Goal: Task Accomplishment & Management: Use online tool/utility

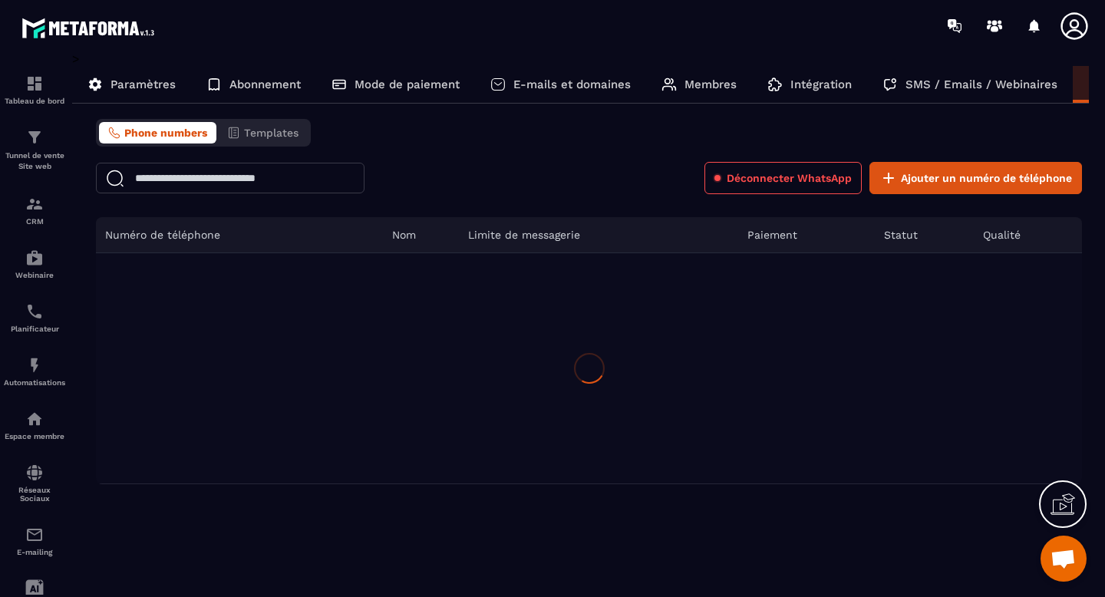
scroll to position [8927, 0]
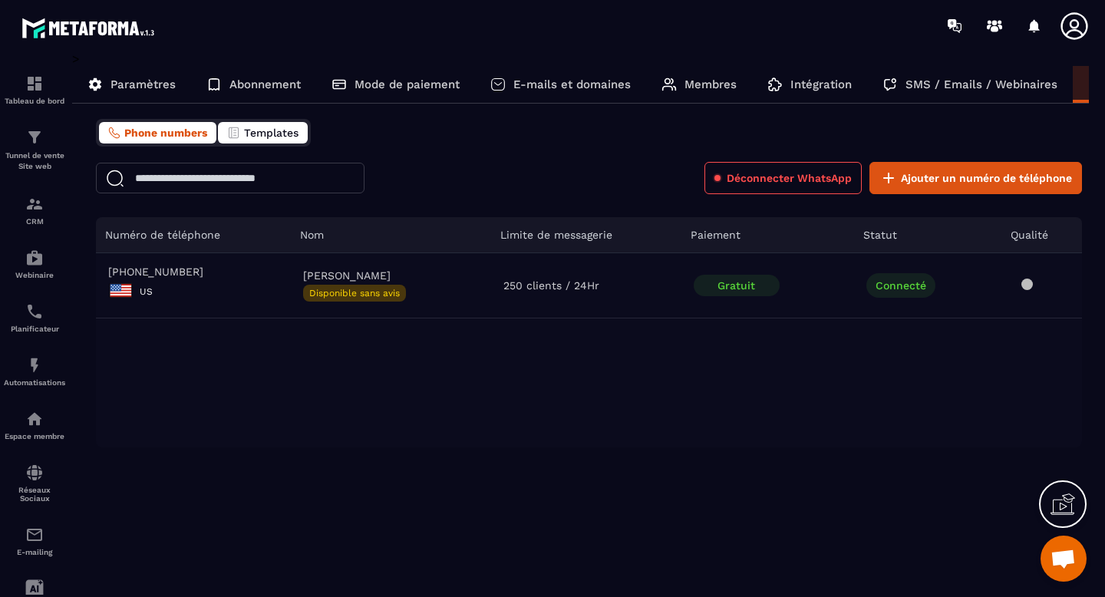
click at [268, 137] on span "Templates" at bounding box center [271, 133] width 54 height 12
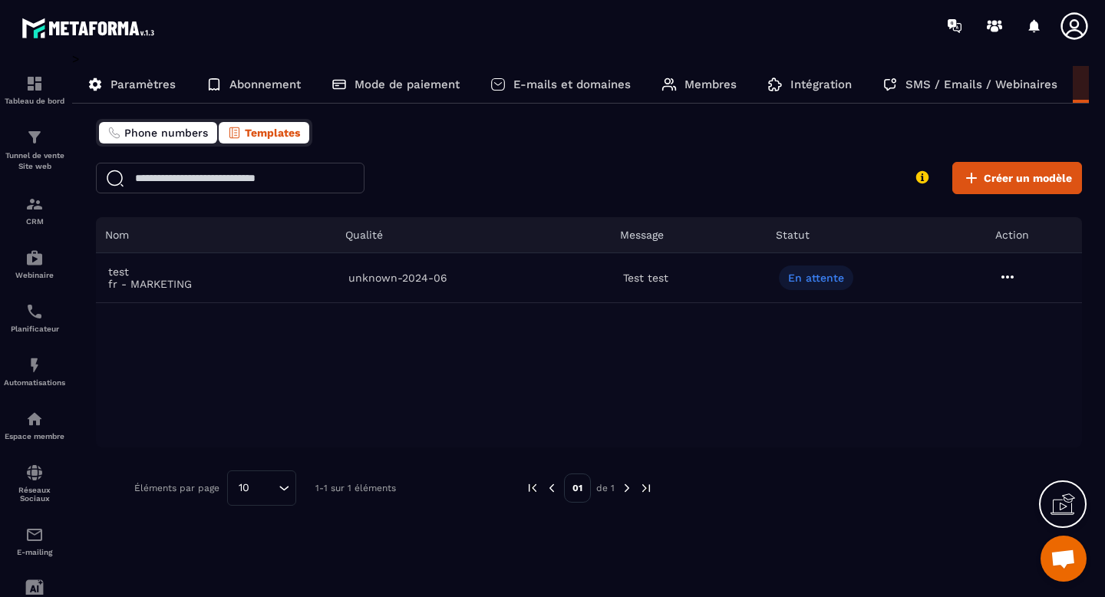
click at [173, 133] on span "Phone numbers" at bounding box center [166, 133] width 84 height 12
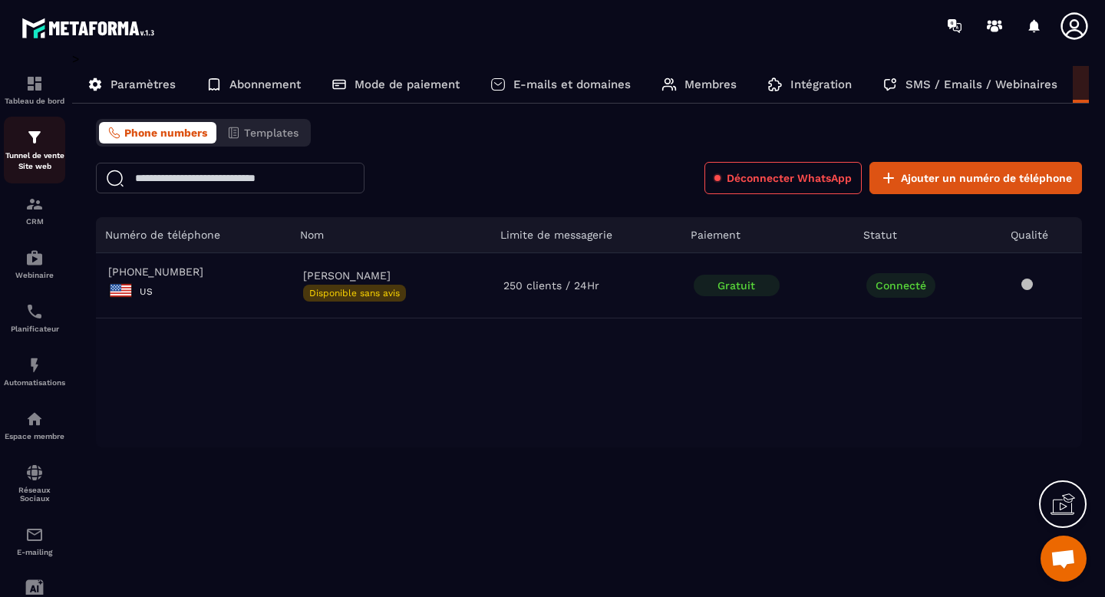
click at [47, 137] on div "Tunnel de vente Site web" at bounding box center [34, 150] width 61 height 44
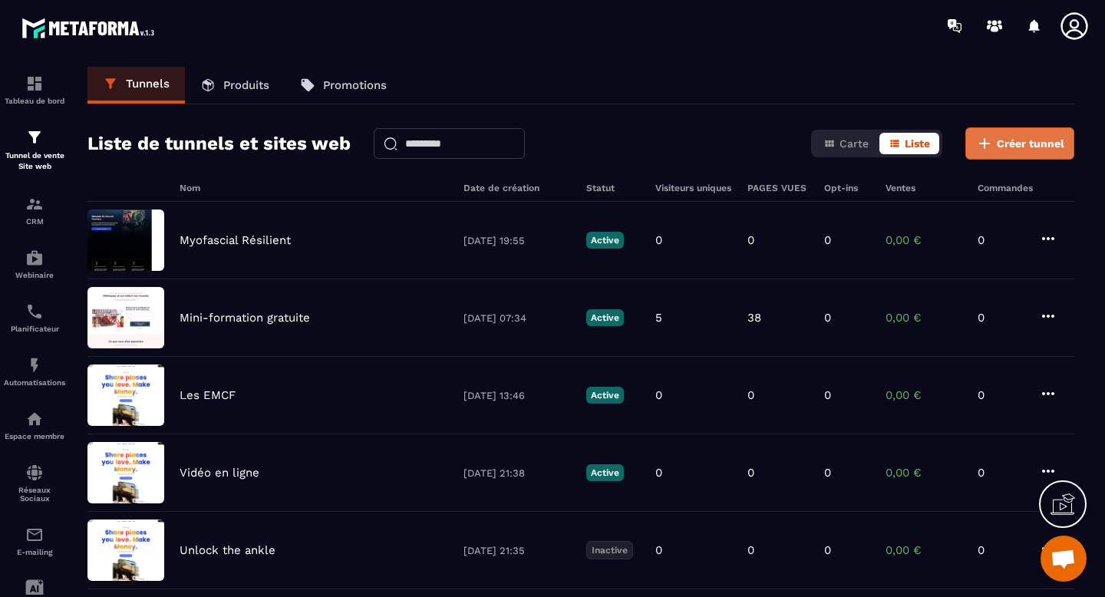
click at [1019, 150] on span "Créer tunnel" at bounding box center [1031, 143] width 68 height 15
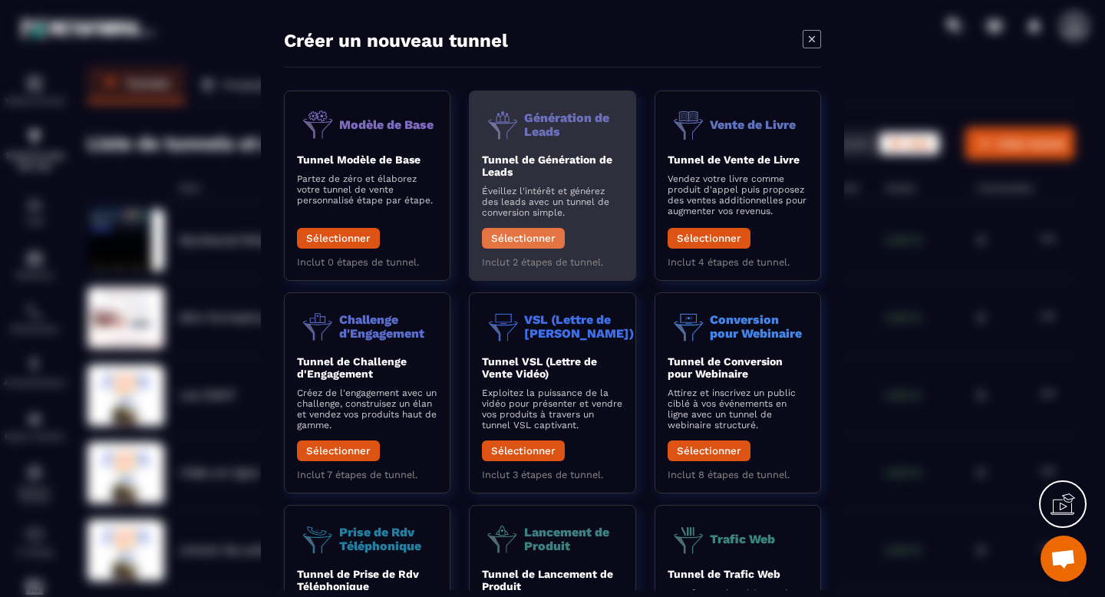
click at [532, 243] on button "Sélectionner" at bounding box center [523, 238] width 83 height 21
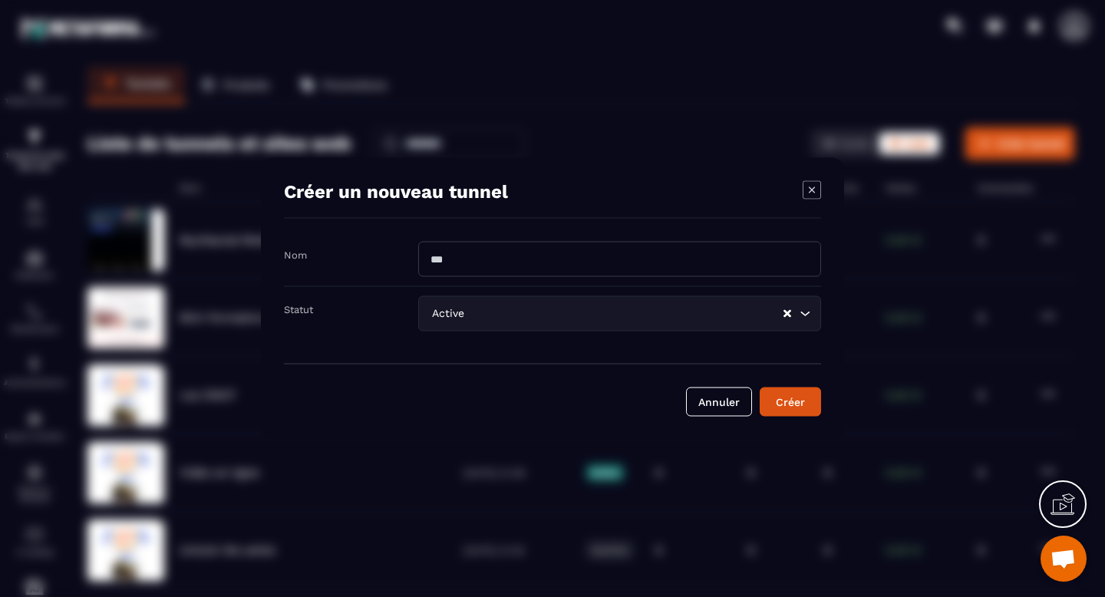
click at [496, 255] on input "Modal window" at bounding box center [619, 259] width 403 height 35
type input "**********"
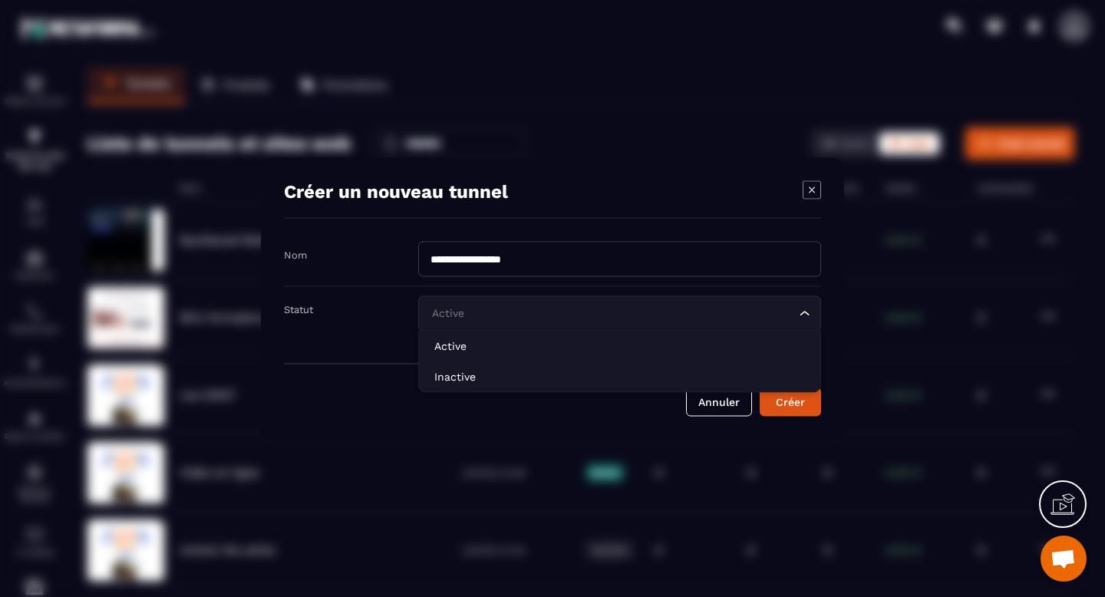
click at [499, 313] on input "Search for option" at bounding box center [611, 313] width 367 height 17
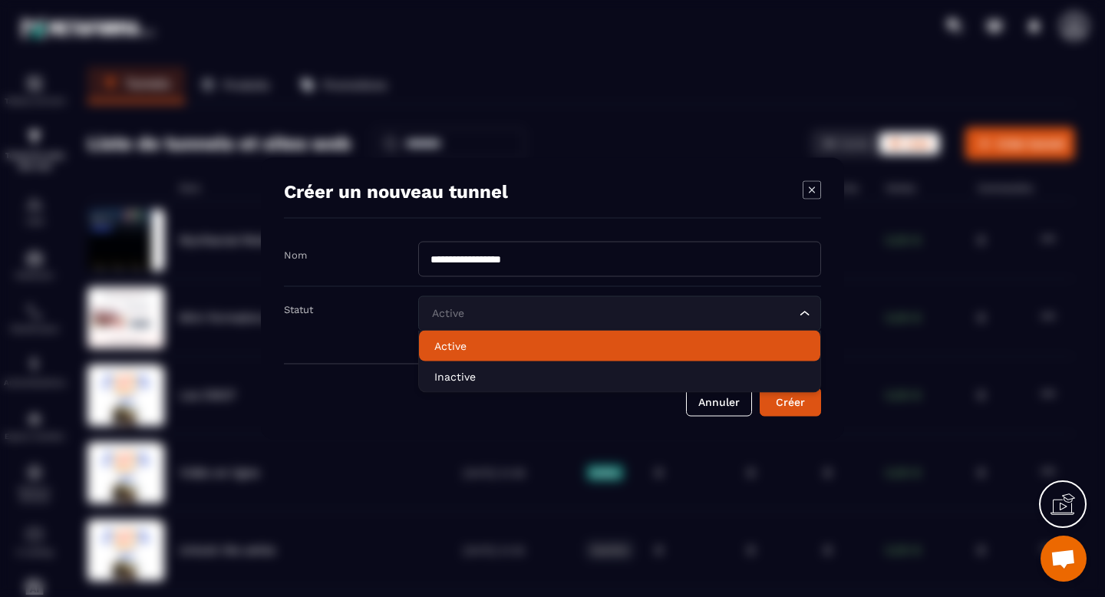
click at [478, 344] on p "Active" at bounding box center [619, 345] width 371 height 15
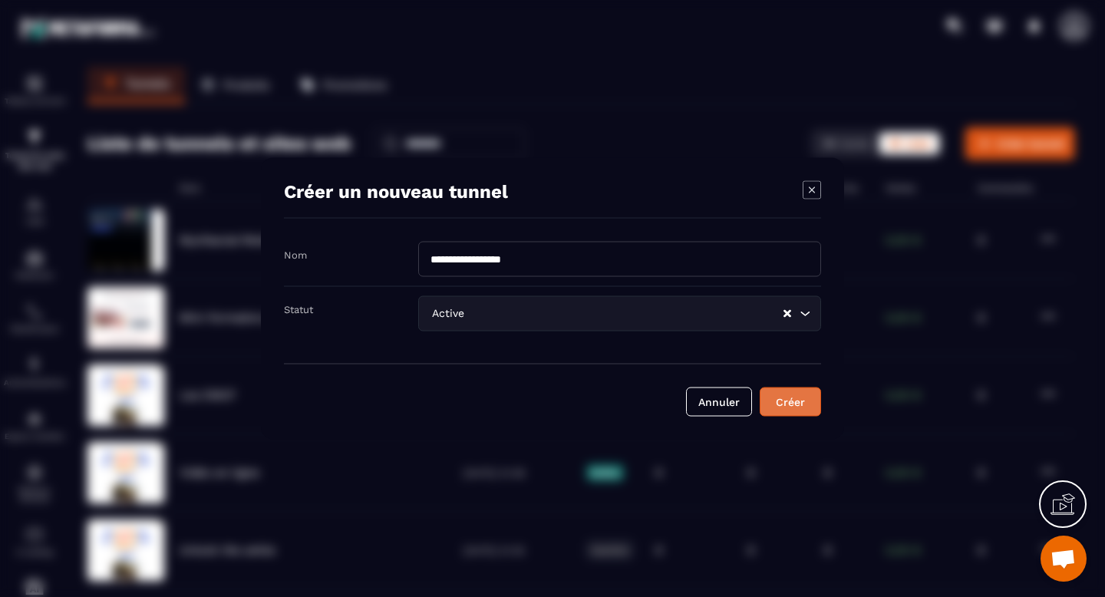
click at [801, 408] on div "Créer" at bounding box center [789, 401] width 41 height 15
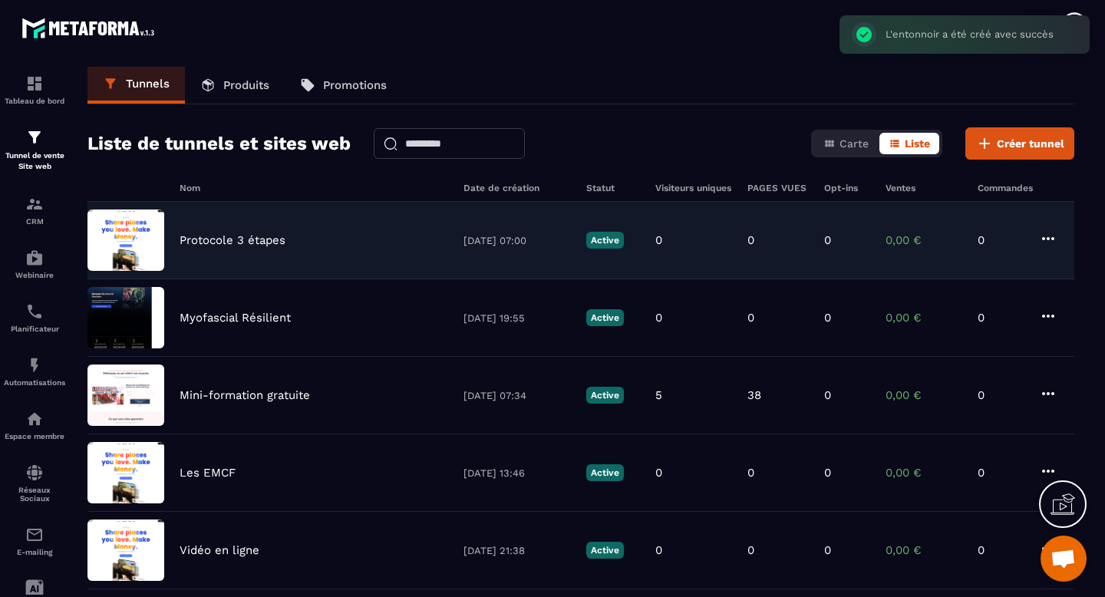
click at [272, 247] on div "Protocole 3 étapes [DATE] 07:00 Active 0 0 0 0,00 € 0" at bounding box center [580, 240] width 987 height 77
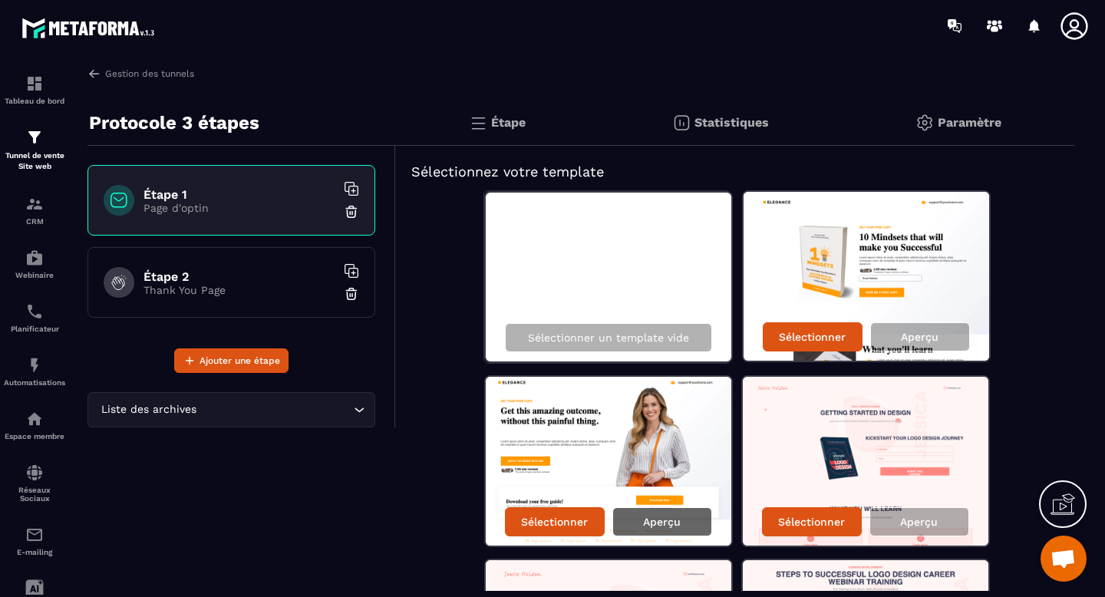
click at [666, 525] on p "Aperçu" at bounding box center [662, 522] width 38 height 12
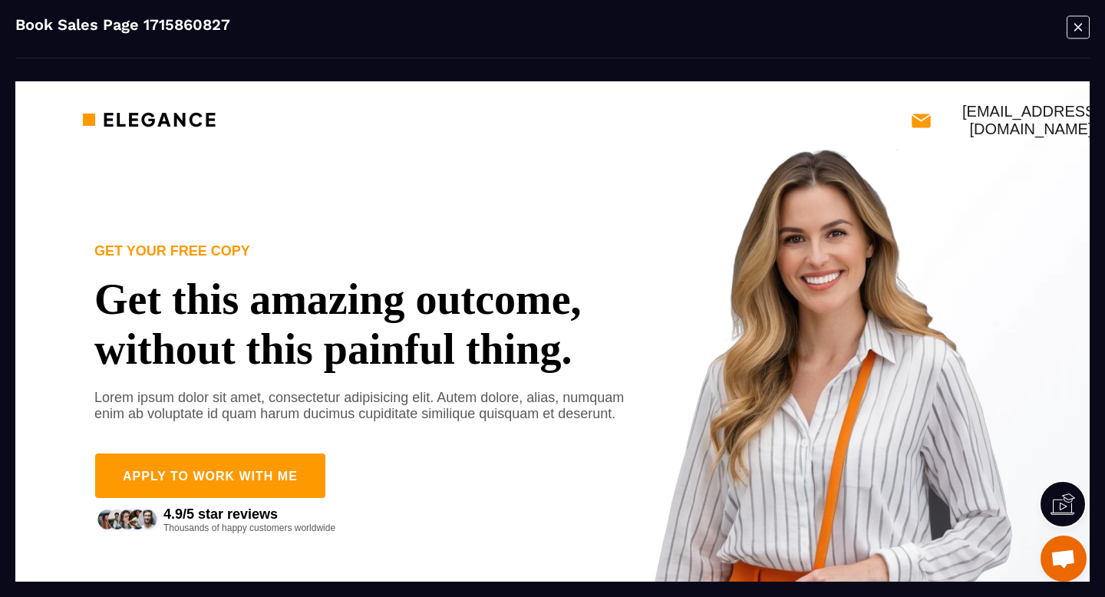
click at [1080, 28] on icon "Modal window" at bounding box center [1077, 27] width 23 height 24
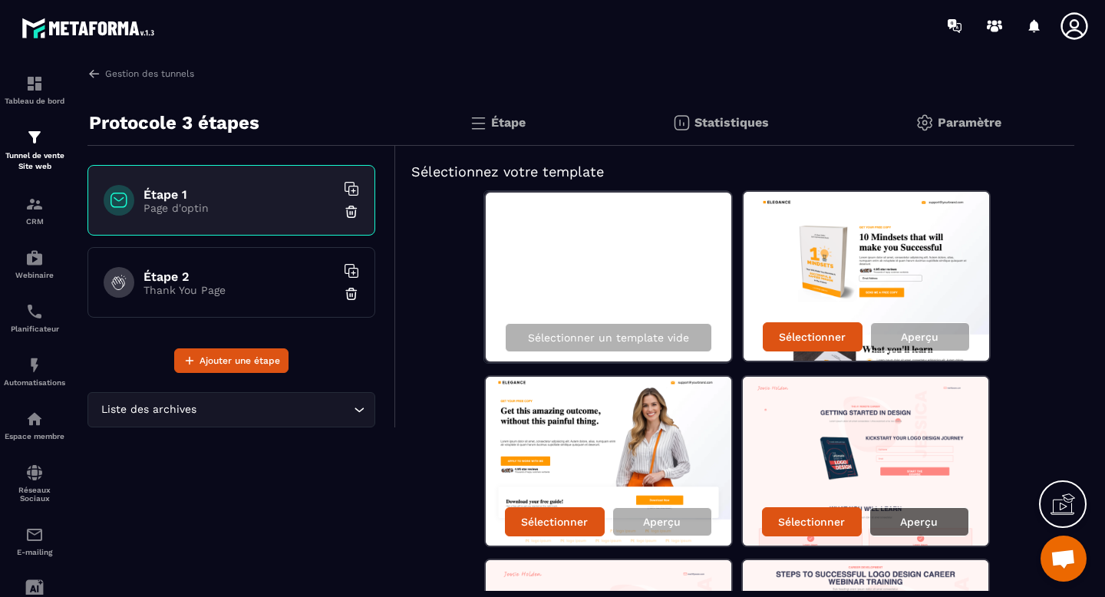
click at [934, 525] on p "Aperçu" at bounding box center [919, 522] width 38 height 12
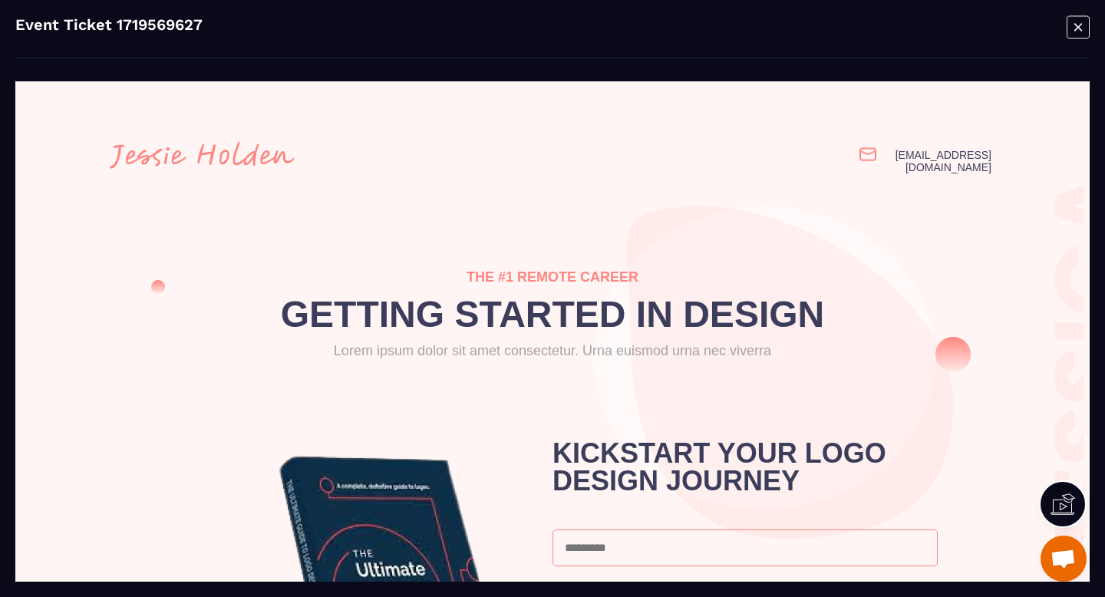
click at [1079, 37] on icon "Modal window" at bounding box center [1077, 27] width 23 height 24
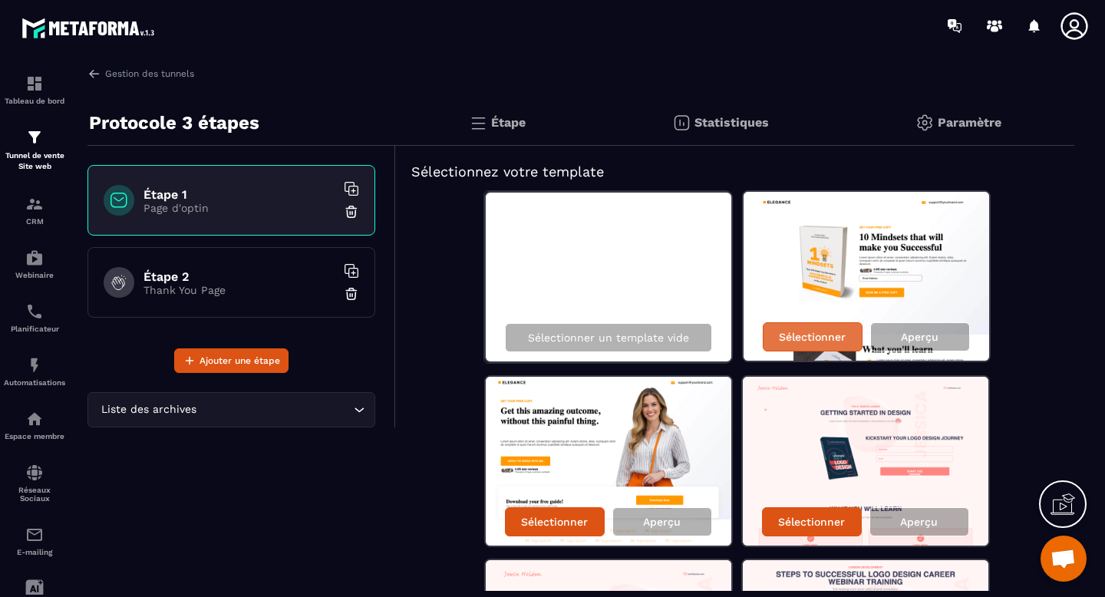
scroll to position [5, 0]
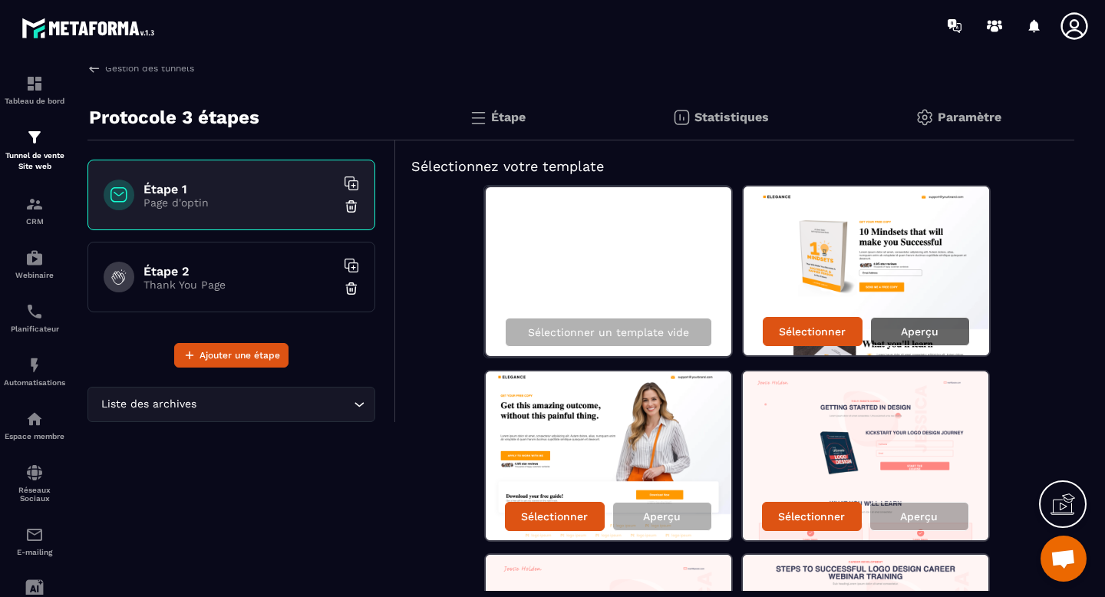
click at [918, 325] on p "Aperçu" at bounding box center [920, 331] width 38 height 12
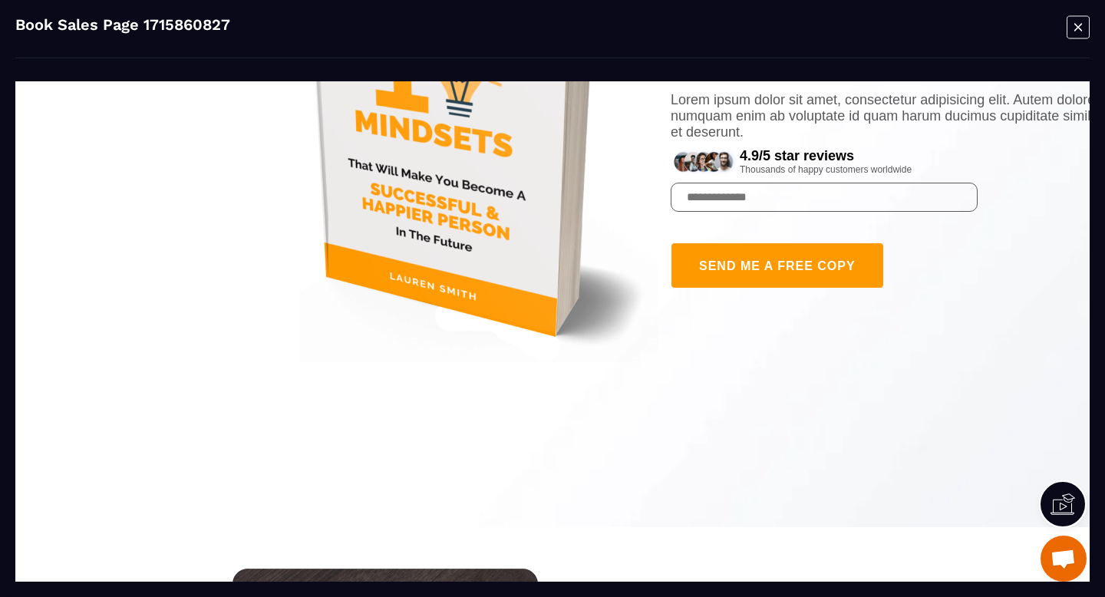
scroll to position [0, 0]
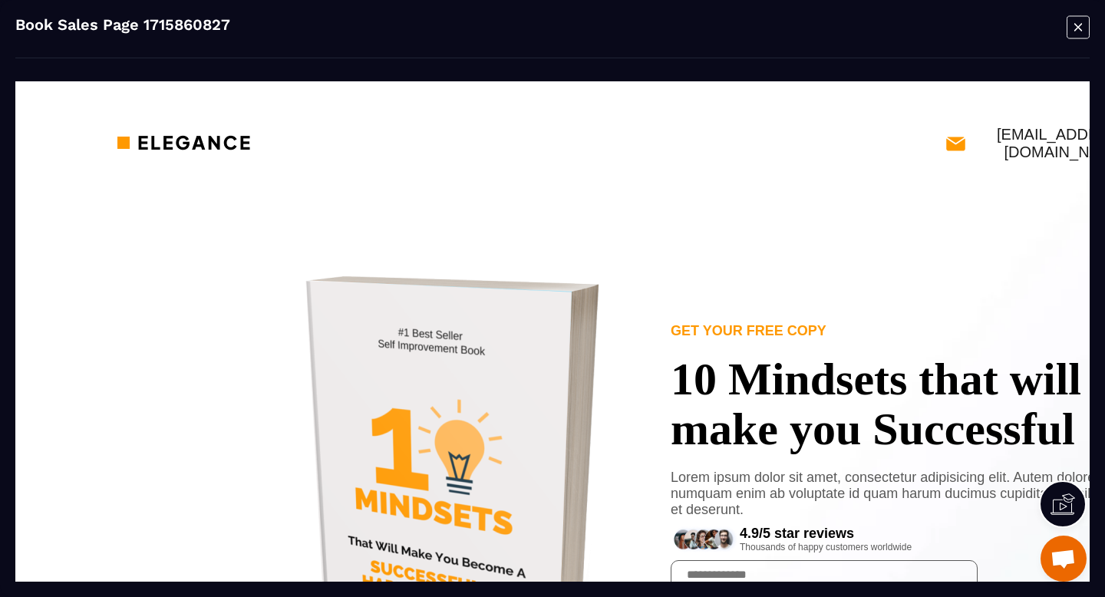
click at [1079, 30] on icon "Modal window" at bounding box center [1077, 27] width 23 height 24
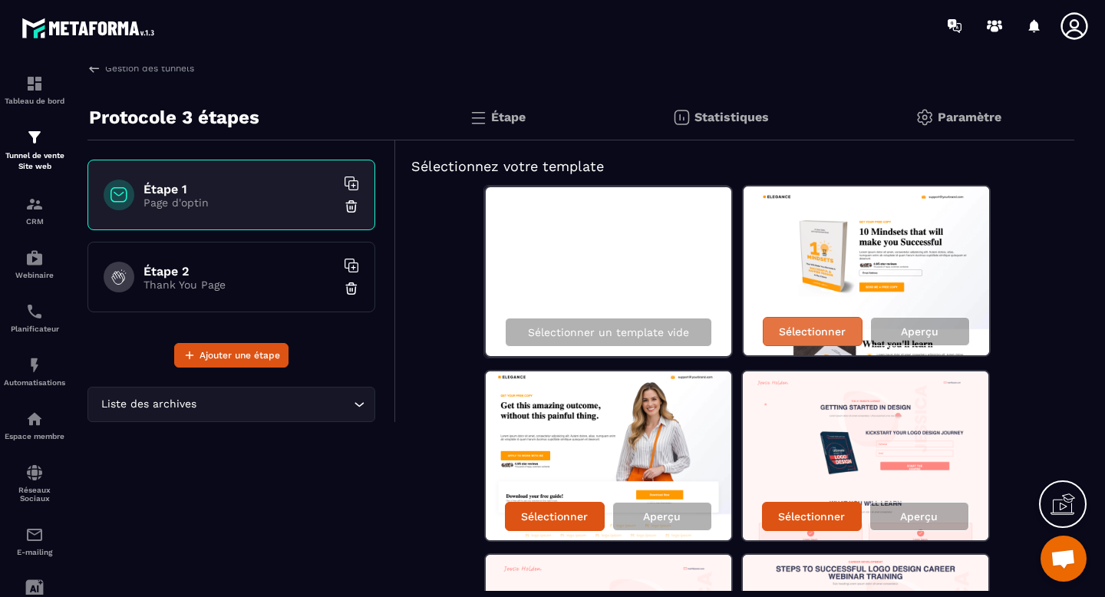
click at [815, 328] on p "Sélectionner" at bounding box center [812, 331] width 67 height 12
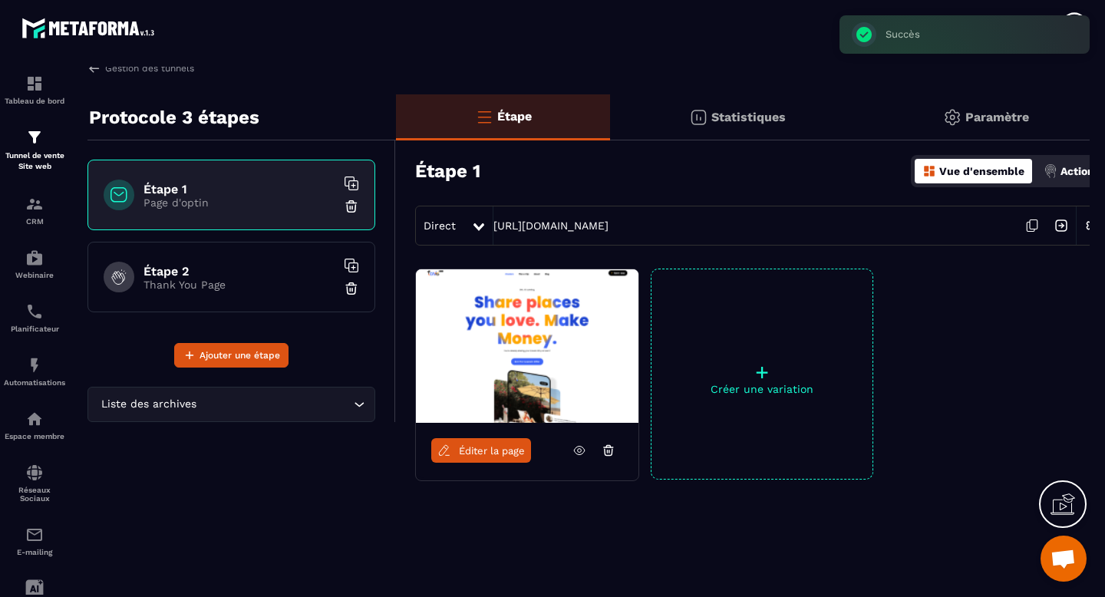
click at [477, 460] on link "Éditer la page" at bounding box center [481, 450] width 100 height 25
